Goal: Navigation & Orientation: Find specific page/section

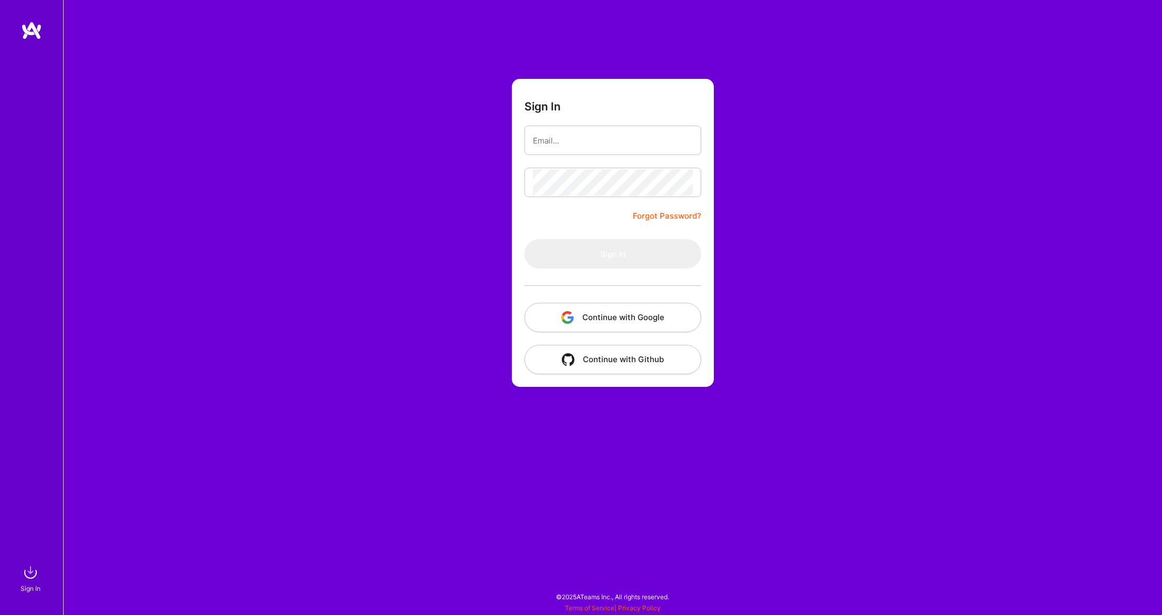
type input "[PERSON_NAME][EMAIL_ADDRESS][DOMAIN_NAME]"
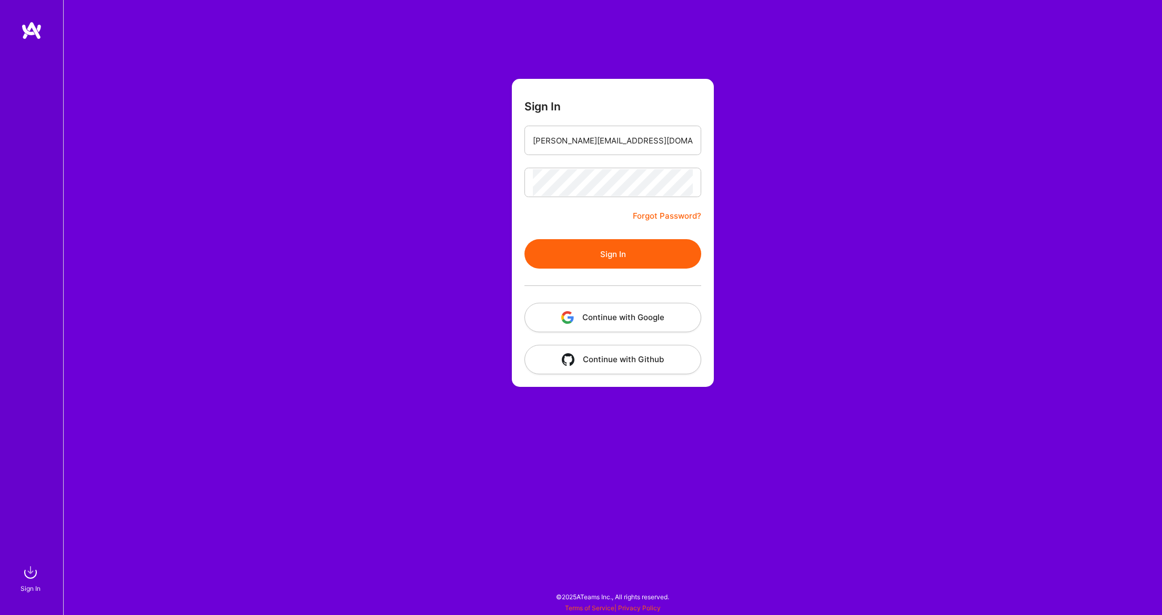
click at [605, 241] on button "Sign In" at bounding box center [612, 253] width 177 height 29
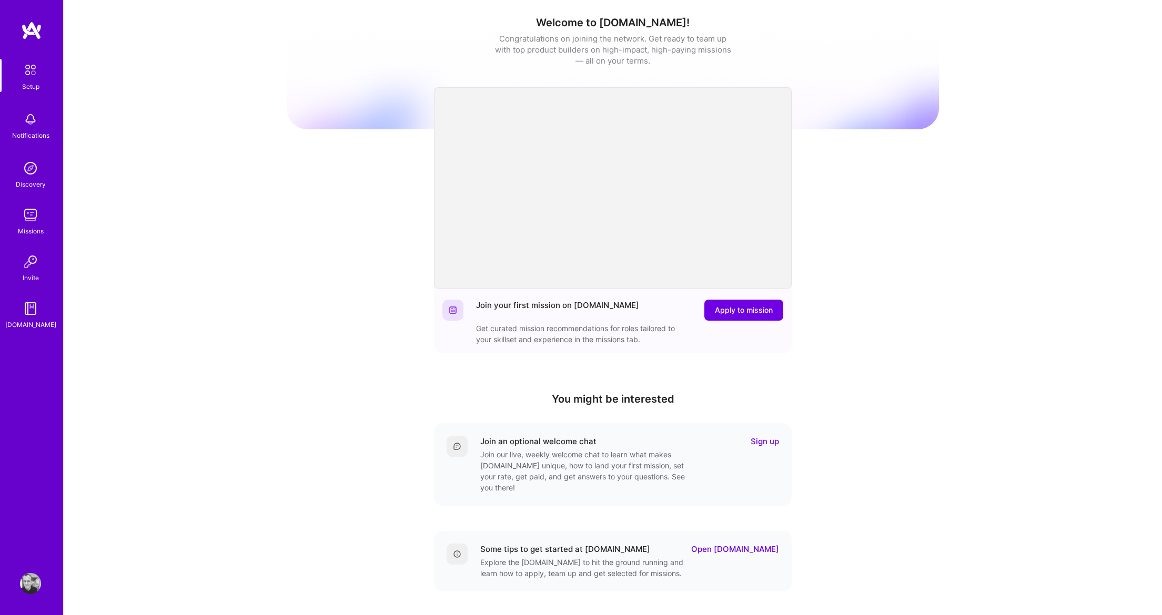
click at [33, 220] on img at bounding box center [30, 215] width 21 height 21
